Goal: Download file/media

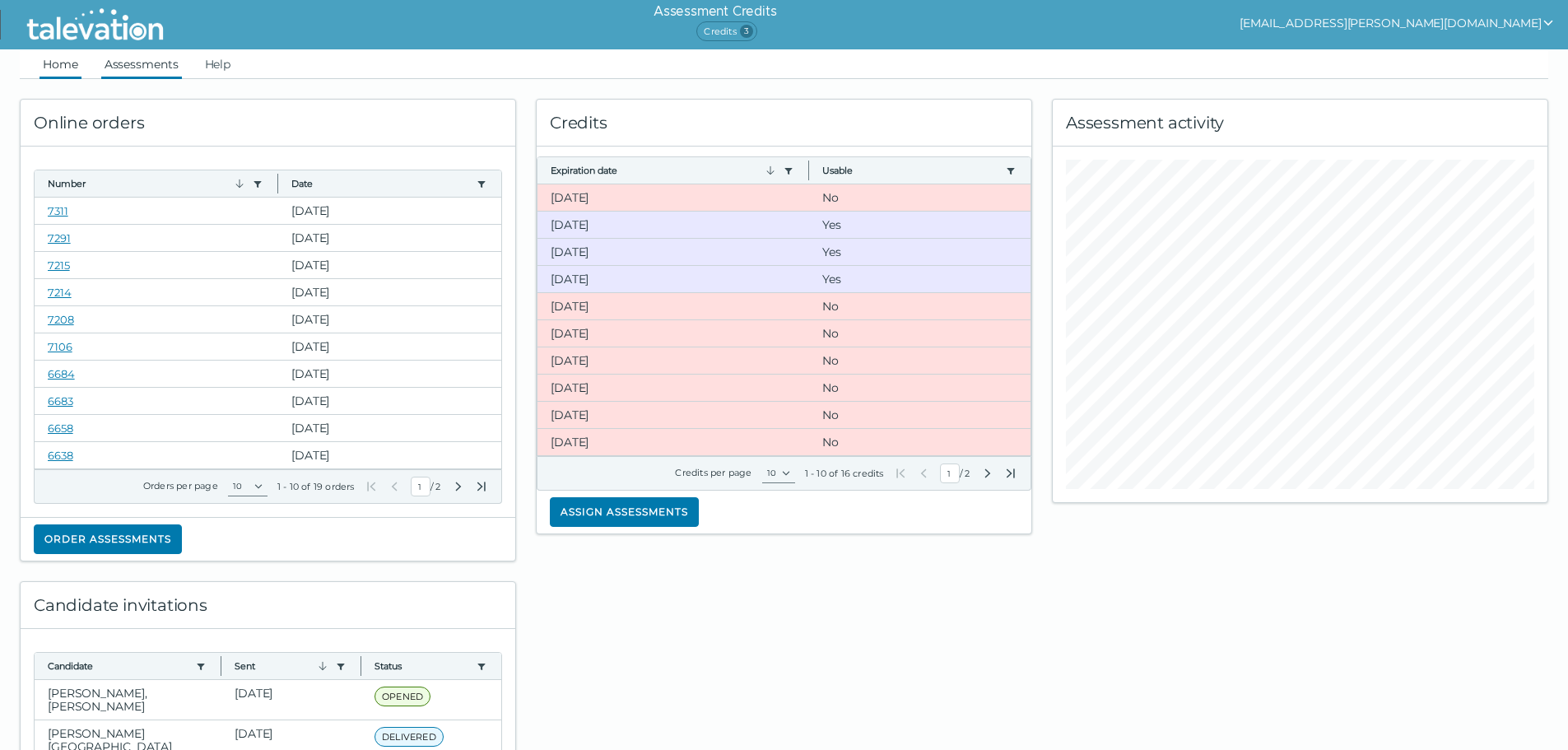
click at [165, 56] on link "Assessments" at bounding box center [141, 65] width 81 height 30
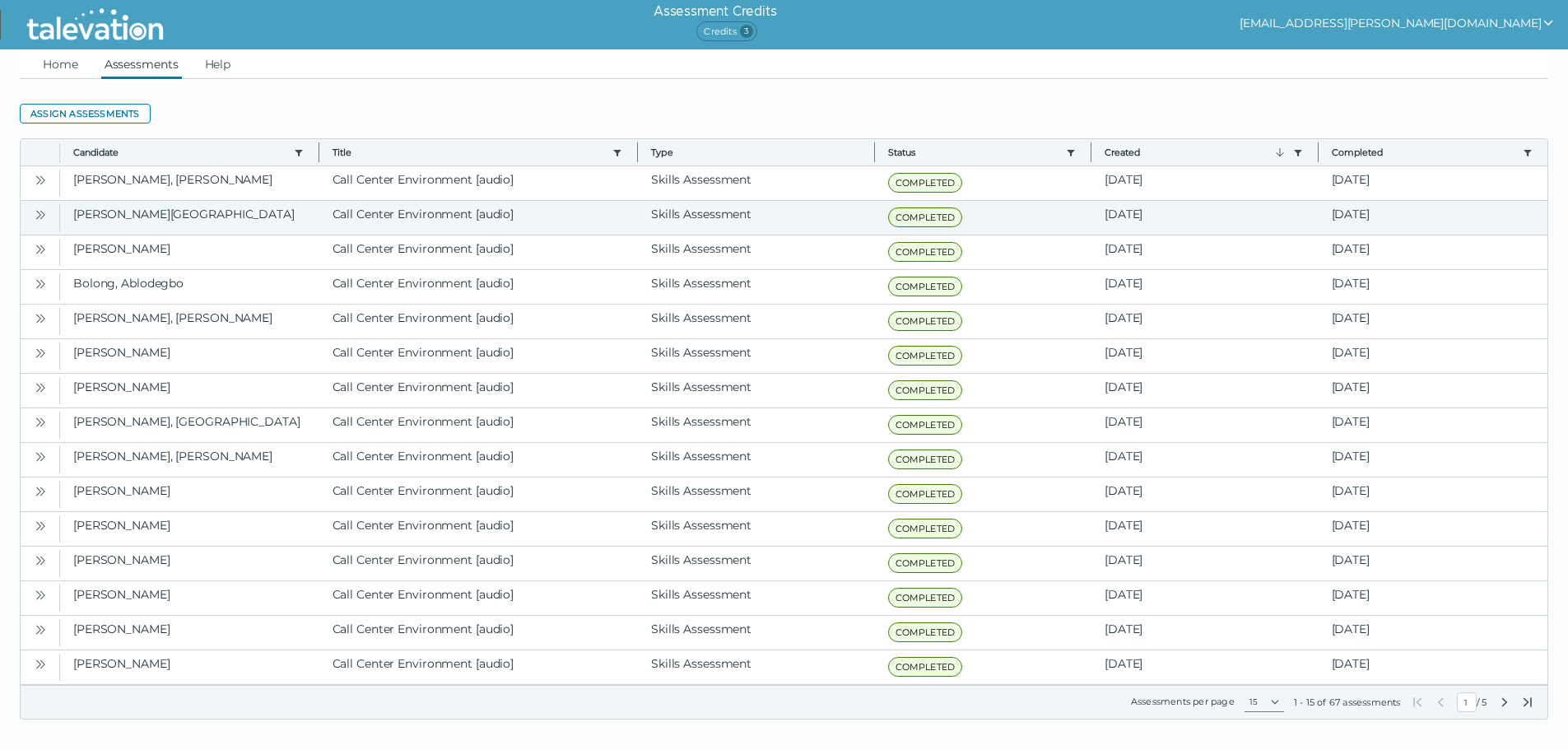
click at [46, 215] on icon "Open" at bounding box center [40, 215] width 13 height 13
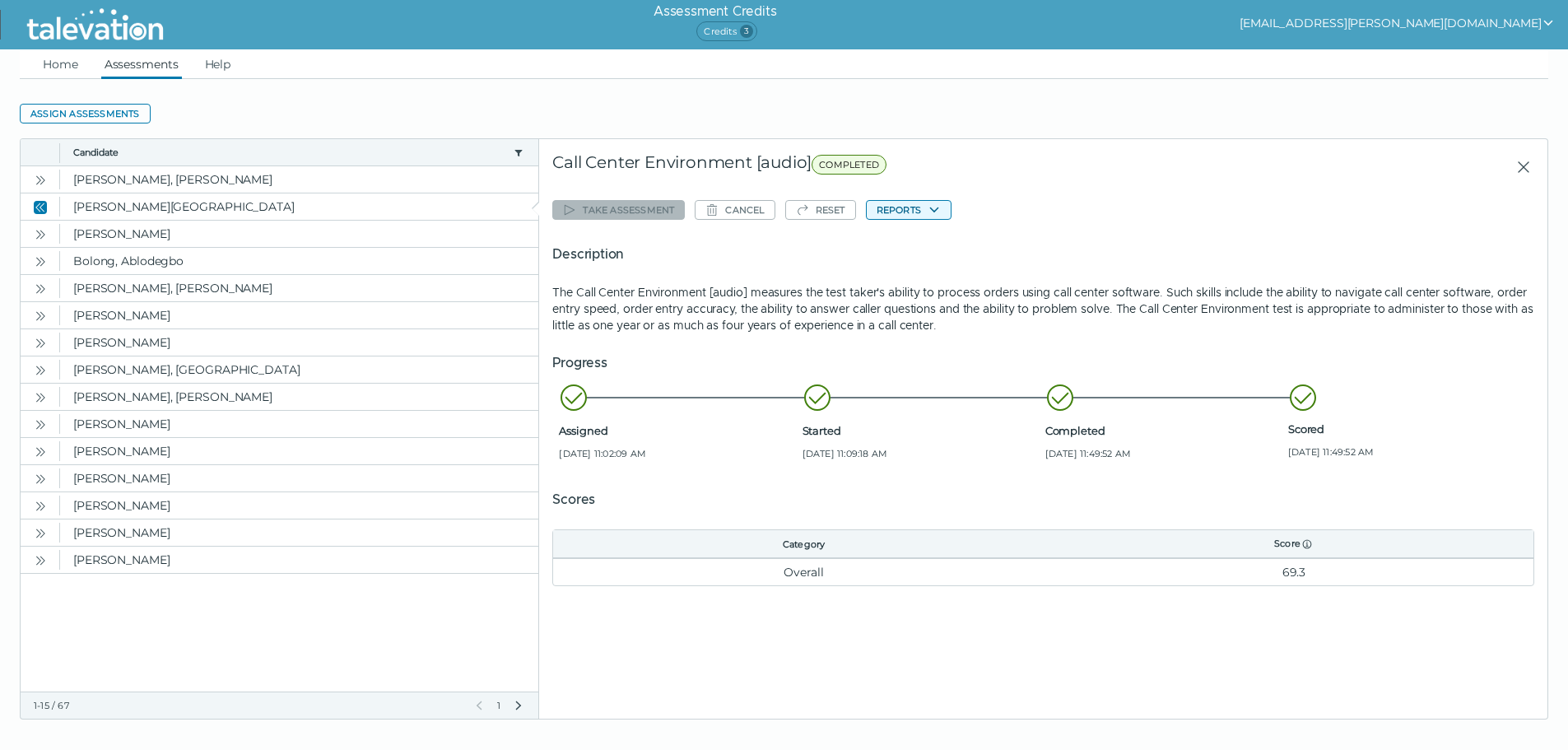
click at [927, 206] on button "Reports" at bounding box center [909, 209] width 85 height 20
click at [939, 251] on button "Call Center Environment [audio]" at bounding box center [965, 242] width 198 height 20
click at [66, 61] on link "Home" at bounding box center [60, 65] width 42 height 30
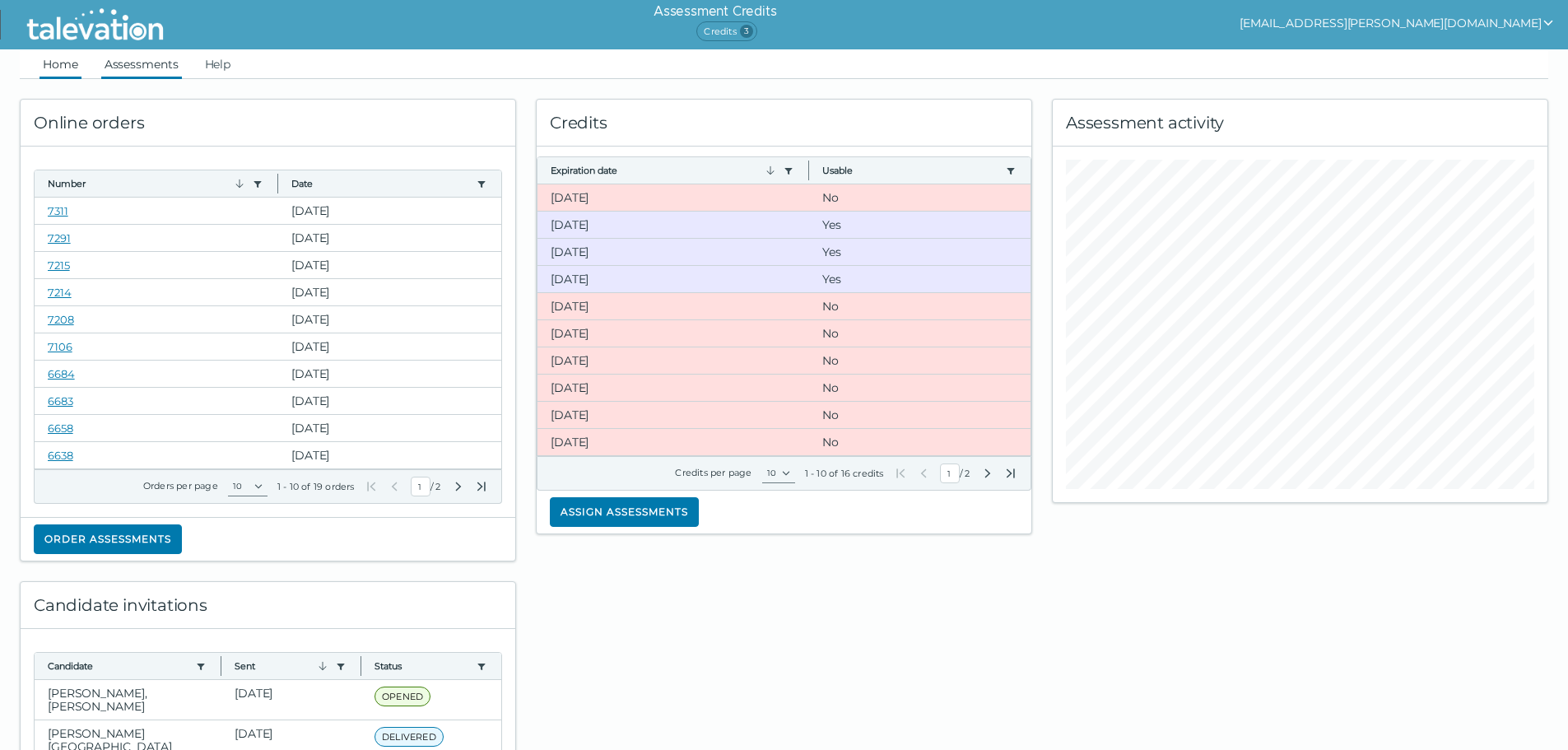
click at [149, 66] on link "Assessments" at bounding box center [141, 65] width 81 height 30
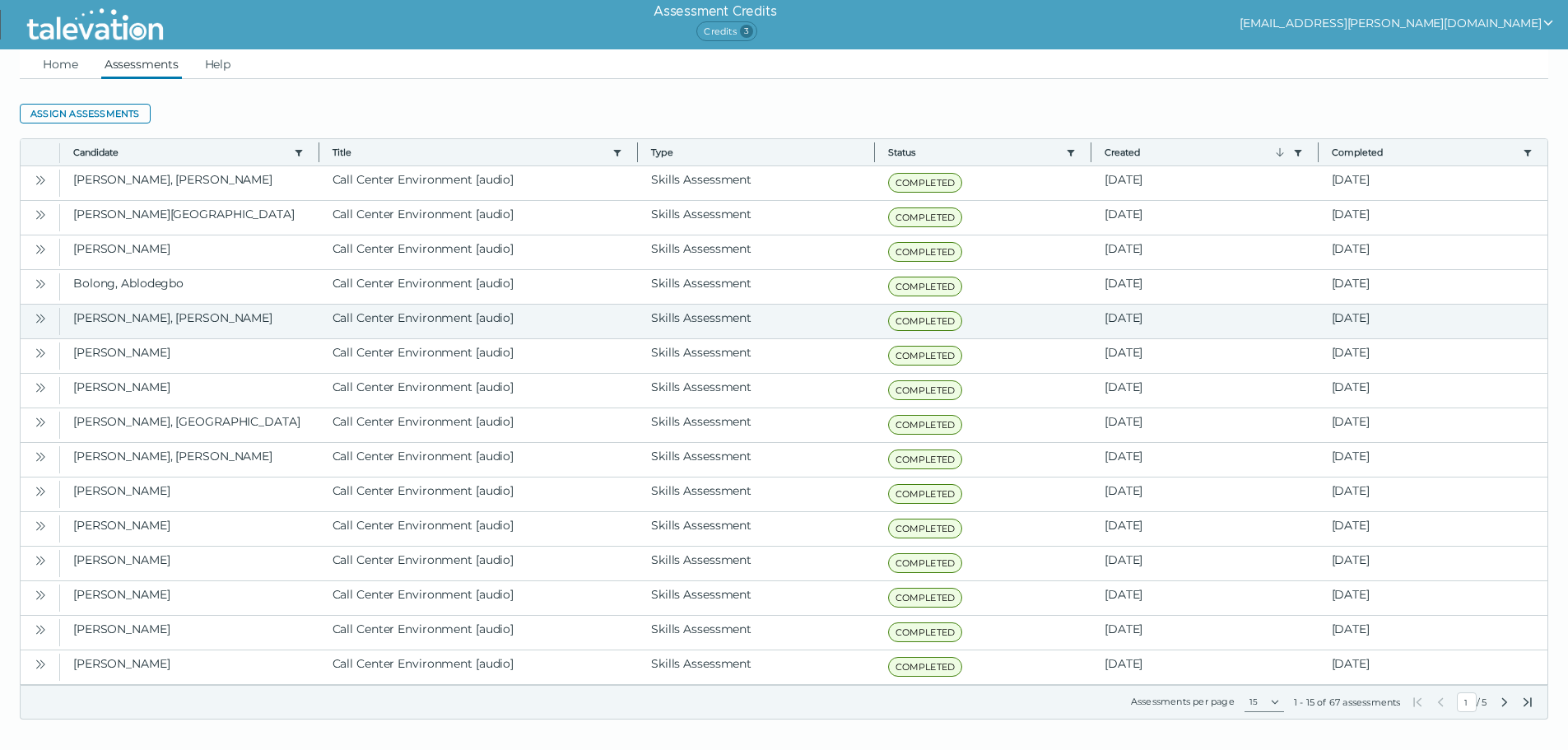
click at [35, 321] on icon "Open" at bounding box center [40, 318] width 13 height 13
